Goal: Task Accomplishment & Management: Manage account settings

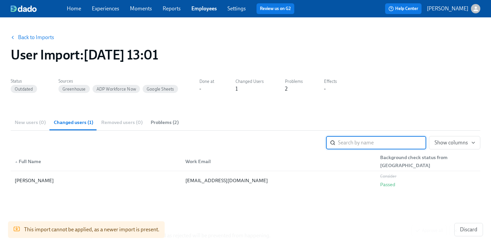
scroll to position [39, 0]
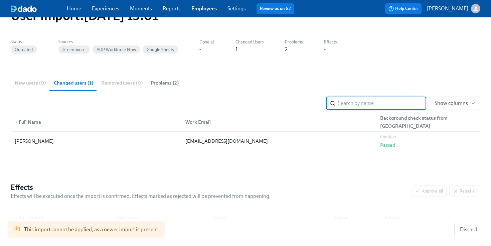
click at [201, 8] on link "Employees" at bounding box center [203, 8] width 25 height 6
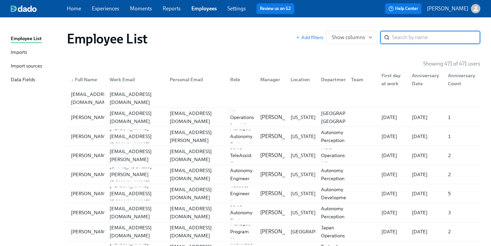
click at [22, 53] on div "Imports" at bounding box center [19, 52] width 16 height 8
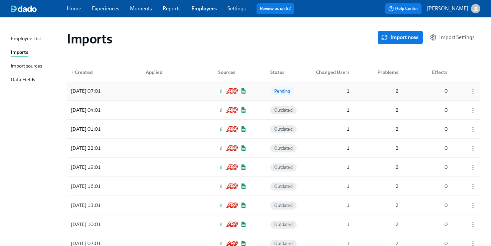
click at [288, 91] on span "Pending" at bounding box center [282, 90] width 24 height 5
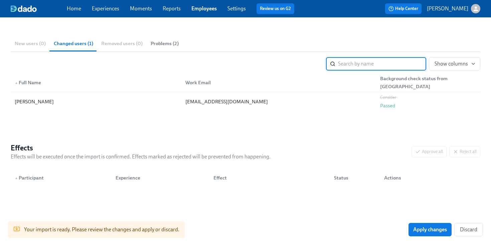
scroll to position [79, 0]
click at [435, 229] on span "Apply changes" at bounding box center [430, 229] width 34 height 7
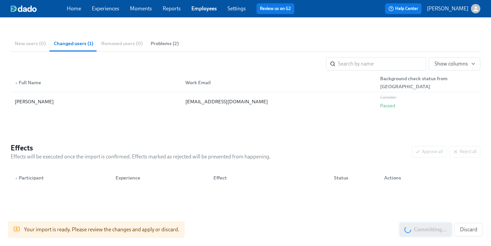
click at [435, 229] on div "Committing... Discard" at bounding box center [441, 229] width 83 height 13
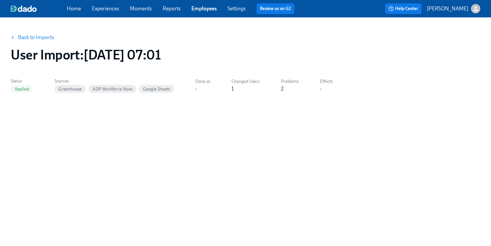
scroll to position [0, 0]
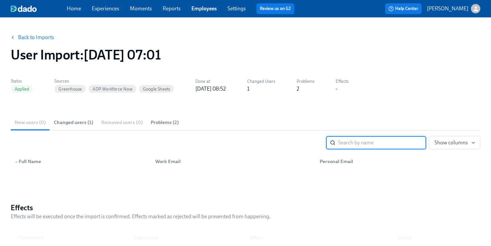
click at [33, 39] on link "Back to Imports" at bounding box center [36, 37] width 36 height 7
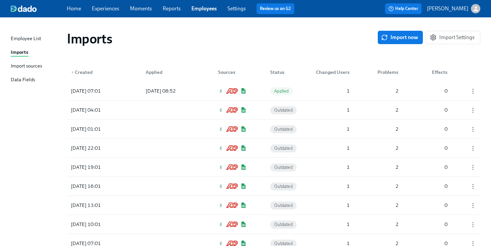
click at [113, 13] on div "Home Experiences Moments Reports Employees Settings Review us on G2" at bounding box center [183, 8] width 233 height 11
click at [109, 10] on link "Experiences" at bounding box center [105, 8] width 27 height 6
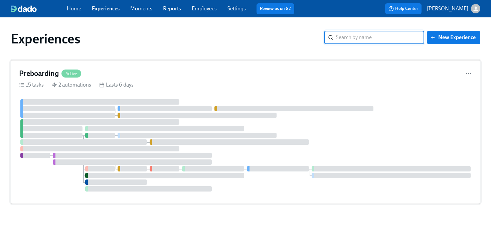
click at [115, 82] on div "Lasts 6 days" at bounding box center [116, 84] width 34 height 7
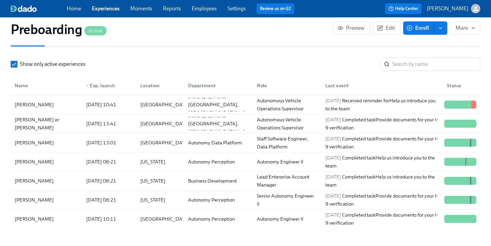
scroll to position [719, 0]
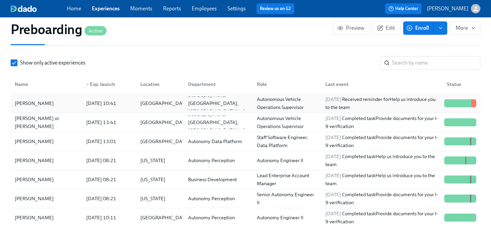
click at [96, 105] on div "[DATE] 10:41" at bounding box center [100, 103] width 35 height 8
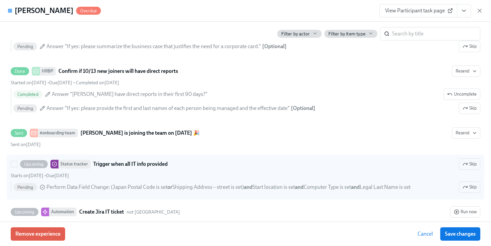
scroll to position [883, 0]
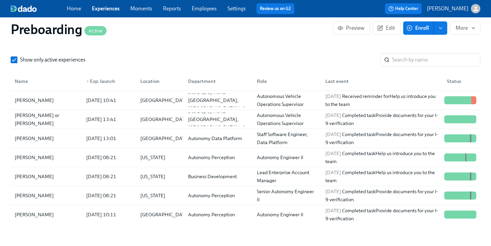
scroll to position [724, 0]
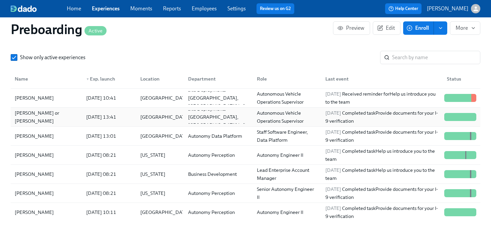
click at [57, 125] on div "[PERSON_NAME] or [PERSON_NAME] [DATE] 13:41 [GEOGRAPHIC_DATA] Site Deployments-…" at bounding box center [245, 117] width 469 height 19
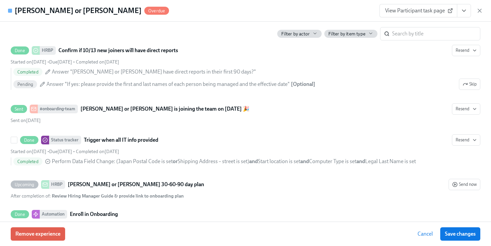
scroll to position [964, 0]
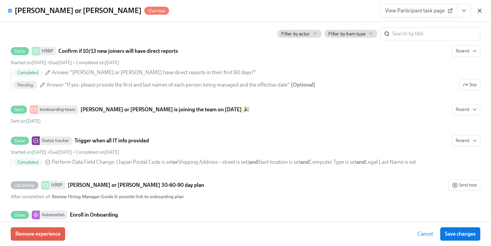
click at [482, 12] on icon "button" at bounding box center [479, 10] width 7 height 7
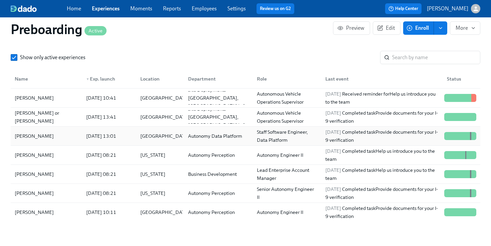
click at [134, 140] on div "[DATE] 13:01" at bounding box center [108, 135] width 54 height 13
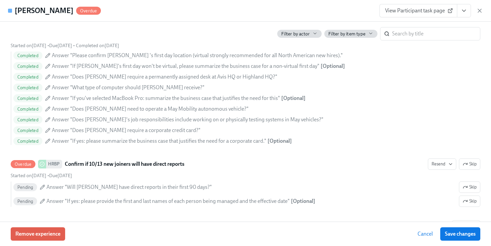
scroll to position [871, 0]
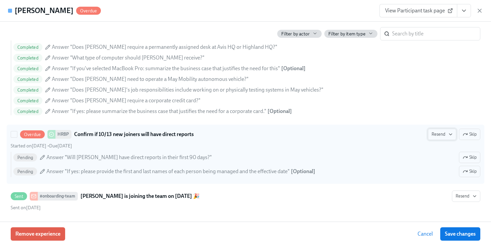
click at [438, 137] on span "Resend" at bounding box center [441, 134] width 21 height 7
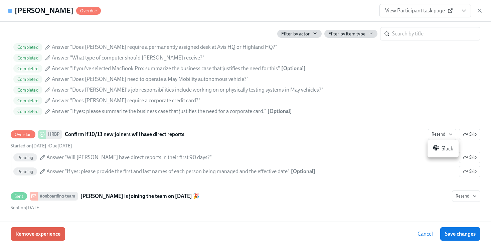
click at [366, 144] on div at bounding box center [245, 123] width 491 height 246
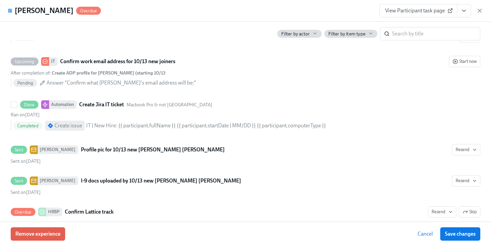
scroll to position [1325, 0]
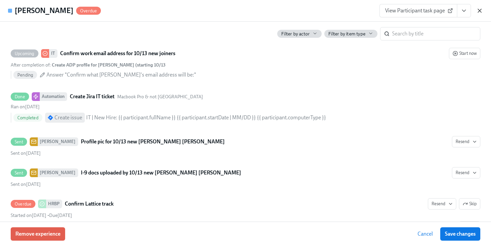
click at [479, 11] on icon "button" at bounding box center [479, 10] width 3 height 3
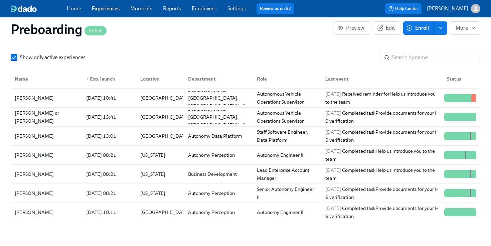
click at [202, 13] on div "Home Experiences Moments Reports Employees Settings Review us on G2" at bounding box center [183, 8] width 233 height 11
click at [199, 10] on link "Employees" at bounding box center [204, 8] width 25 height 6
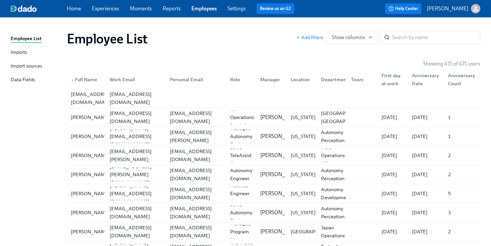
click at [21, 55] on div "Imports" at bounding box center [19, 52] width 16 height 8
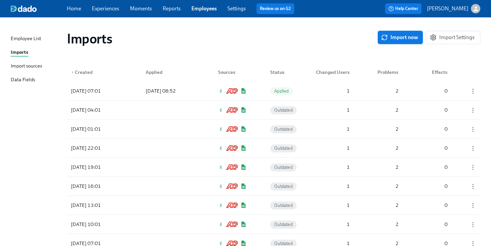
click at [406, 35] on span "Import now" at bounding box center [400, 37] width 36 height 7
click at [167, 90] on div at bounding box center [170, 90] width 60 height 13
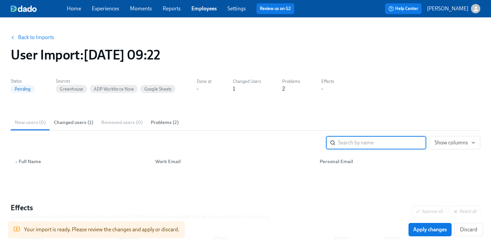
scroll to position [60, 0]
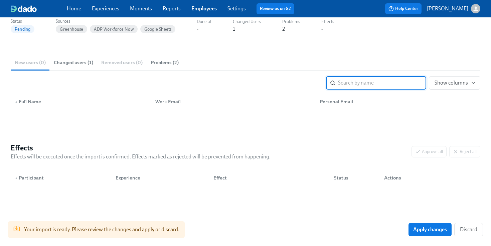
click at [85, 62] on span "Changed users (1)" at bounding box center [73, 63] width 39 height 8
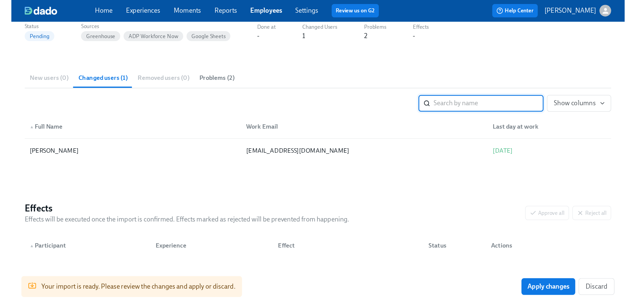
scroll to position [0, 0]
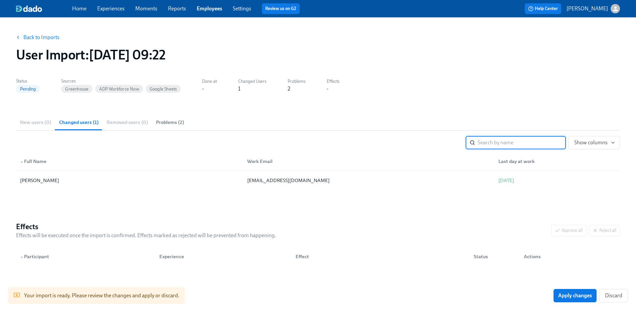
click at [102, 11] on link "Experiences" at bounding box center [110, 8] width 27 height 6
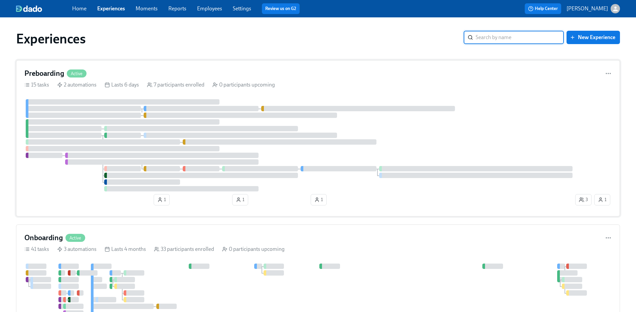
click at [84, 166] on div at bounding box center [298, 145] width 549 height 92
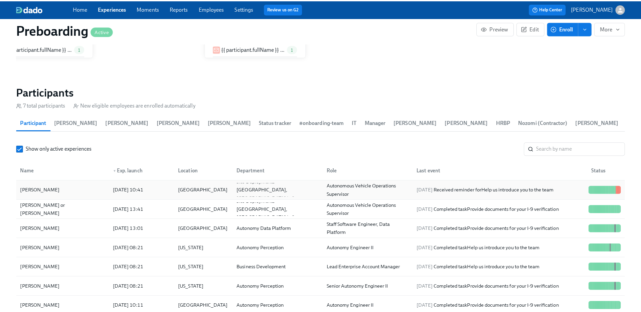
scroll to position [635, 0]
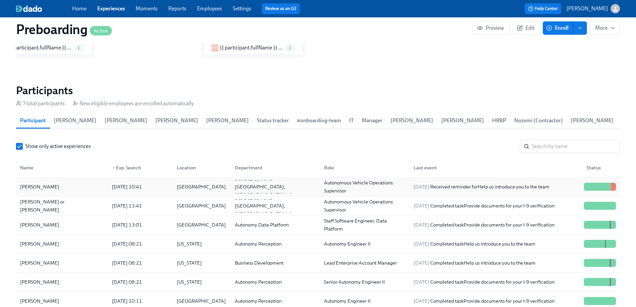
click at [74, 186] on div "[PERSON_NAME]" at bounding box center [61, 186] width 89 height 13
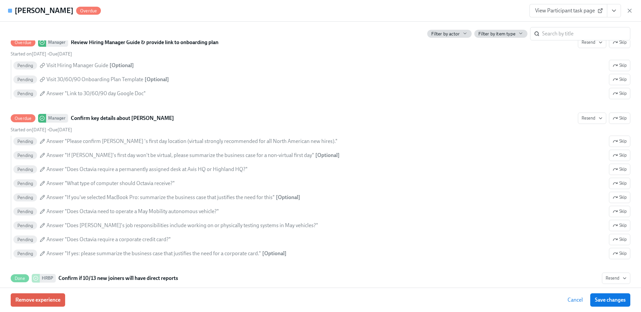
scroll to position [684, 0]
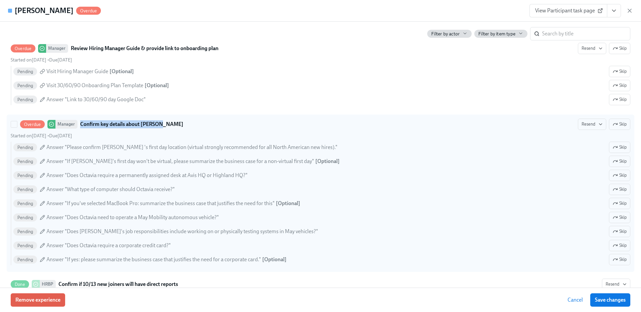
drag, startPoint x: 162, startPoint y: 123, endPoint x: 79, endPoint y: 127, distance: 82.3
click at [79, 127] on div "Overdue Manager Confirm key details about [PERSON_NAME] Skip" at bounding box center [320, 124] width 619 height 11
copy strong "Confirm key details about [PERSON_NAME]"
